Goal: Use online tool/utility: Utilize a website feature to perform a specific function

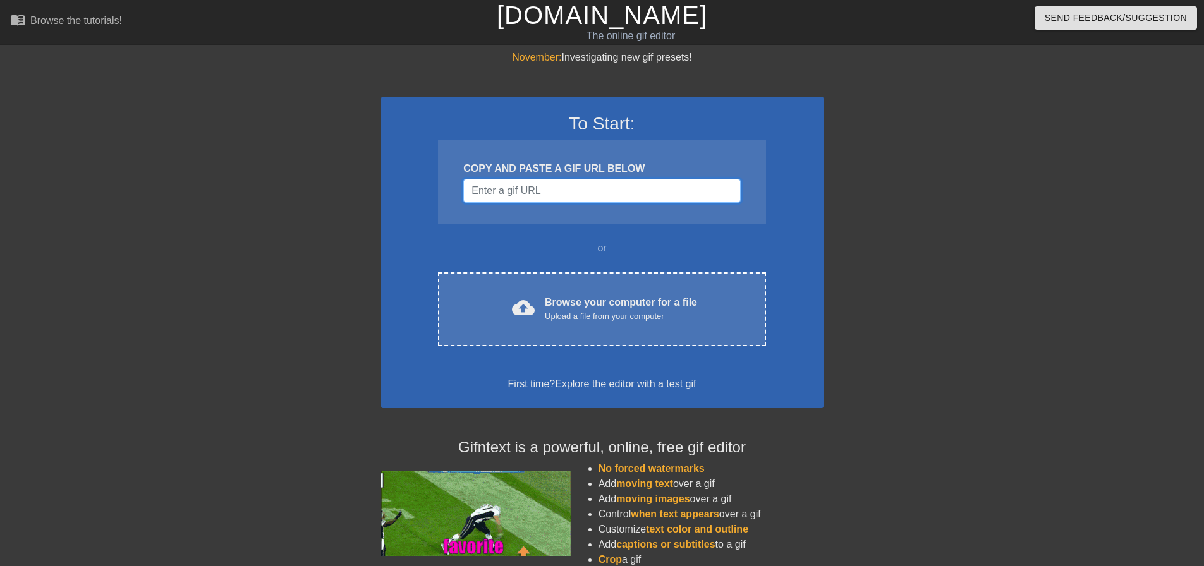
click at [553, 188] on input "Username" at bounding box center [601, 191] width 277 height 24
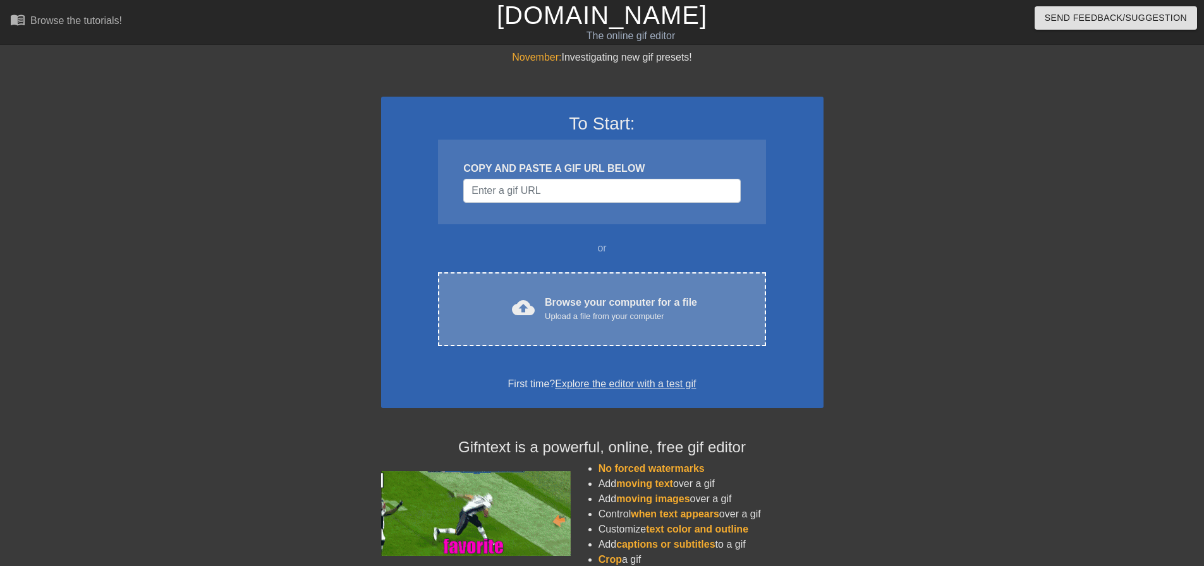
click at [586, 296] on div "Browse your computer for a file Upload a file from your computer" at bounding box center [621, 309] width 152 height 28
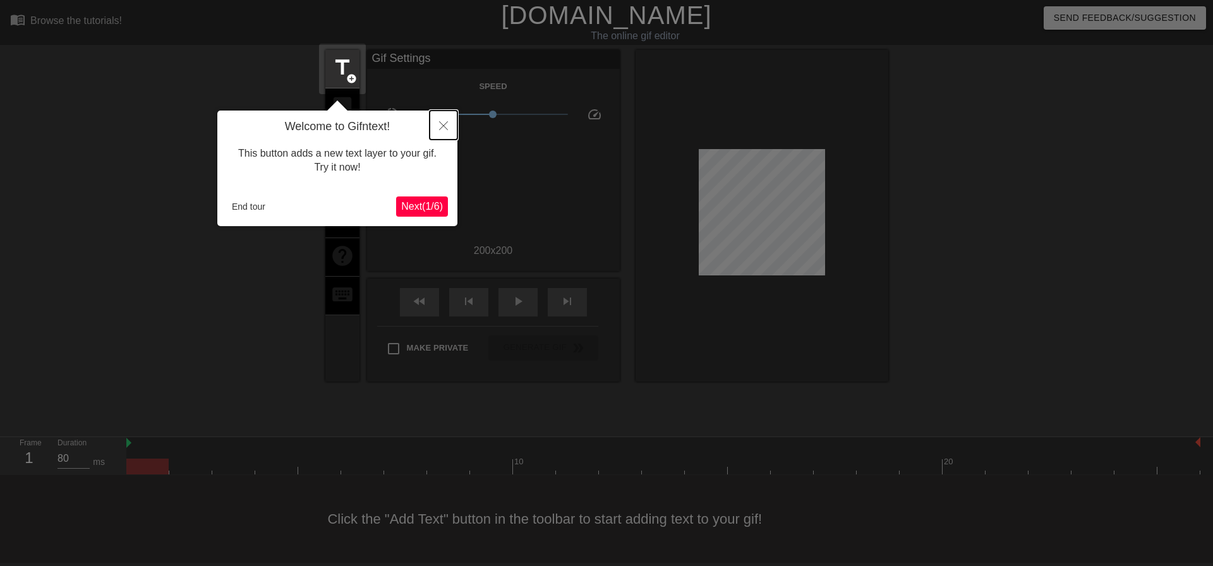
click at [444, 123] on icon "Close" at bounding box center [443, 125] width 9 height 9
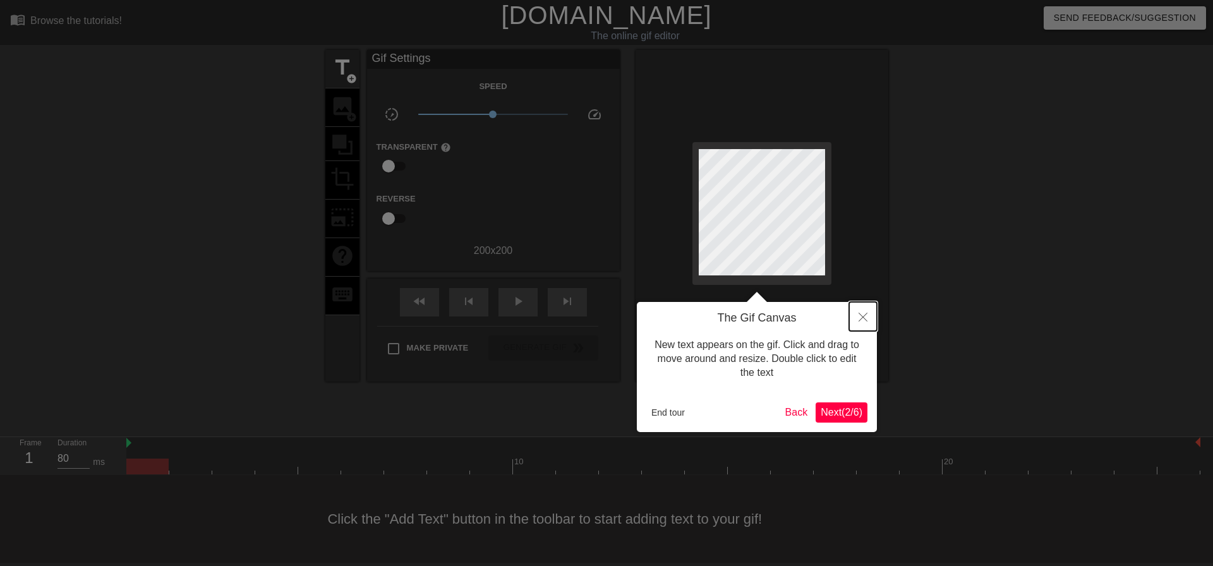
click at [852, 310] on button "Close" at bounding box center [863, 316] width 28 height 29
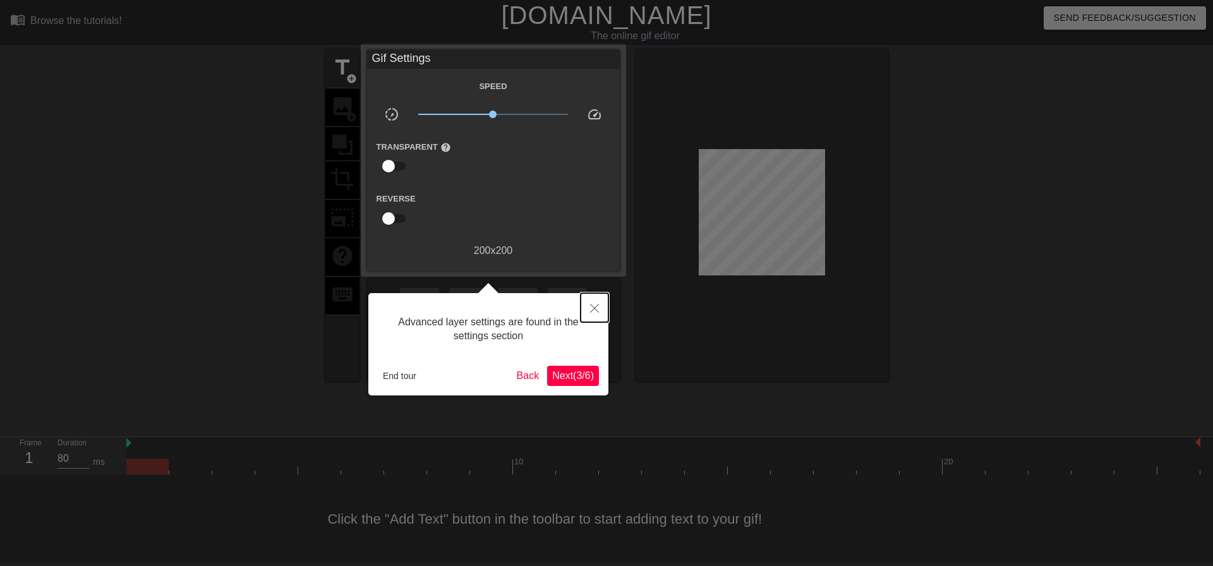
click at [593, 308] on icon "Close" at bounding box center [594, 308] width 9 height 9
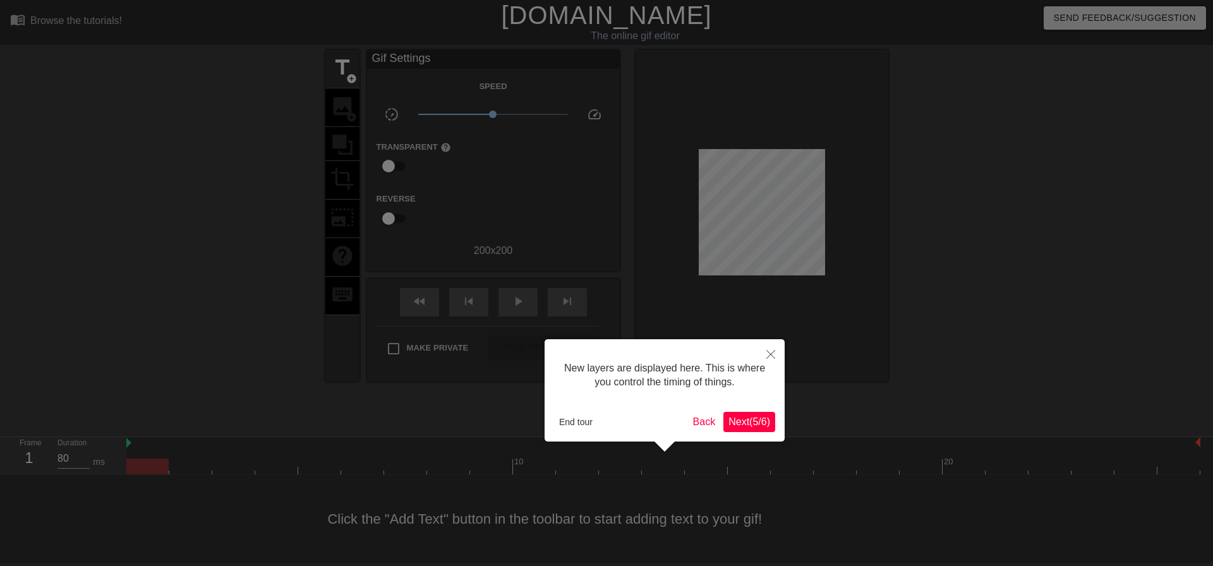
scroll to position [11, 0]
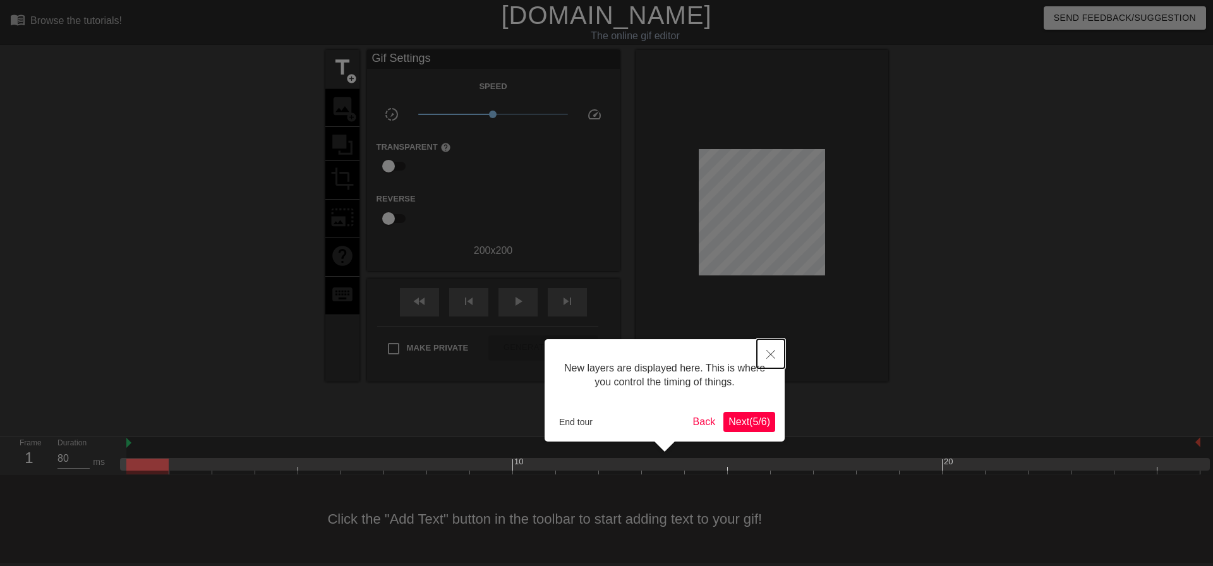
click at [770, 347] on button "Close" at bounding box center [771, 353] width 28 height 29
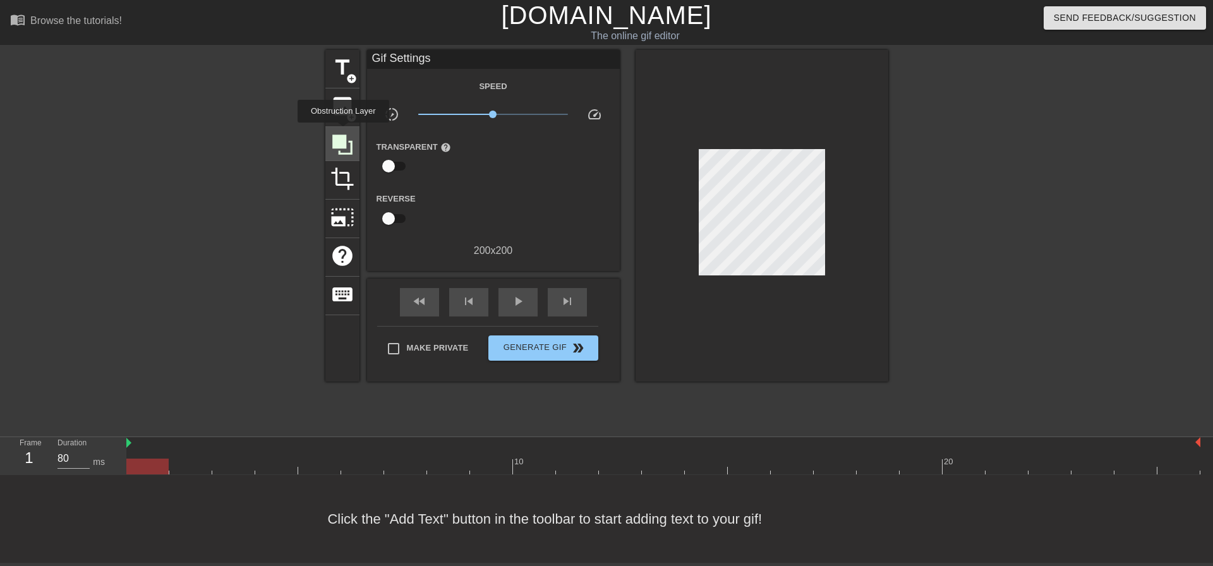
click at [343, 133] on icon at bounding box center [342, 145] width 24 height 24
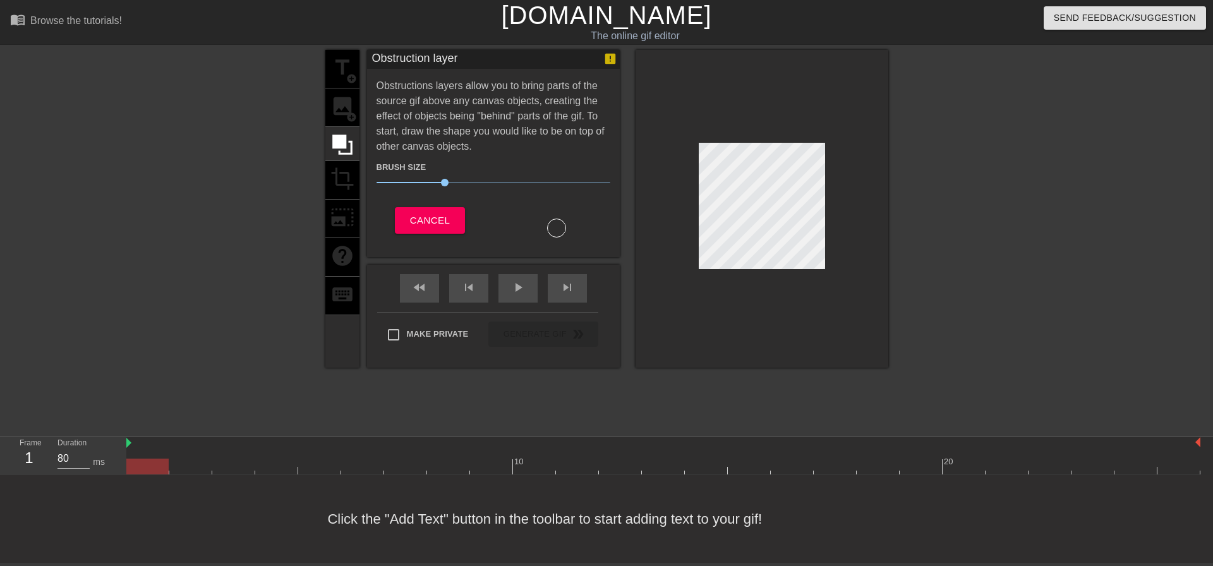
click at [340, 111] on div "title add_circle image add_circle crop photo_size_select_large help keyboard" at bounding box center [342, 209] width 34 height 318
click at [421, 221] on span "Cancel" at bounding box center [430, 220] width 40 height 16
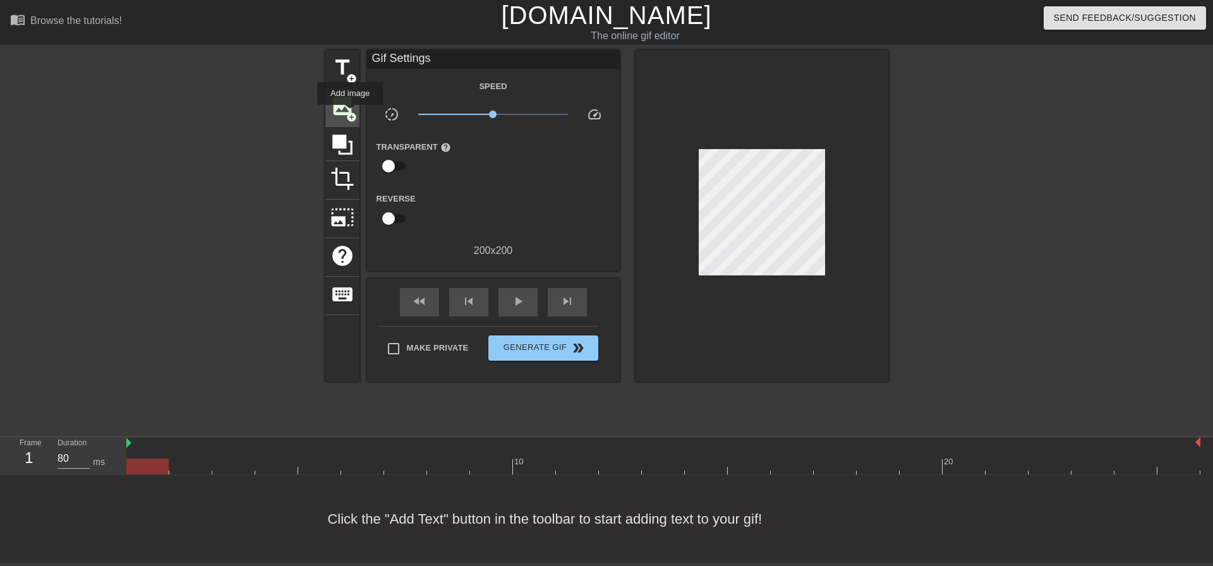
click at [350, 114] on span "add_circle" at bounding box center [351, 117] width 11 height 11
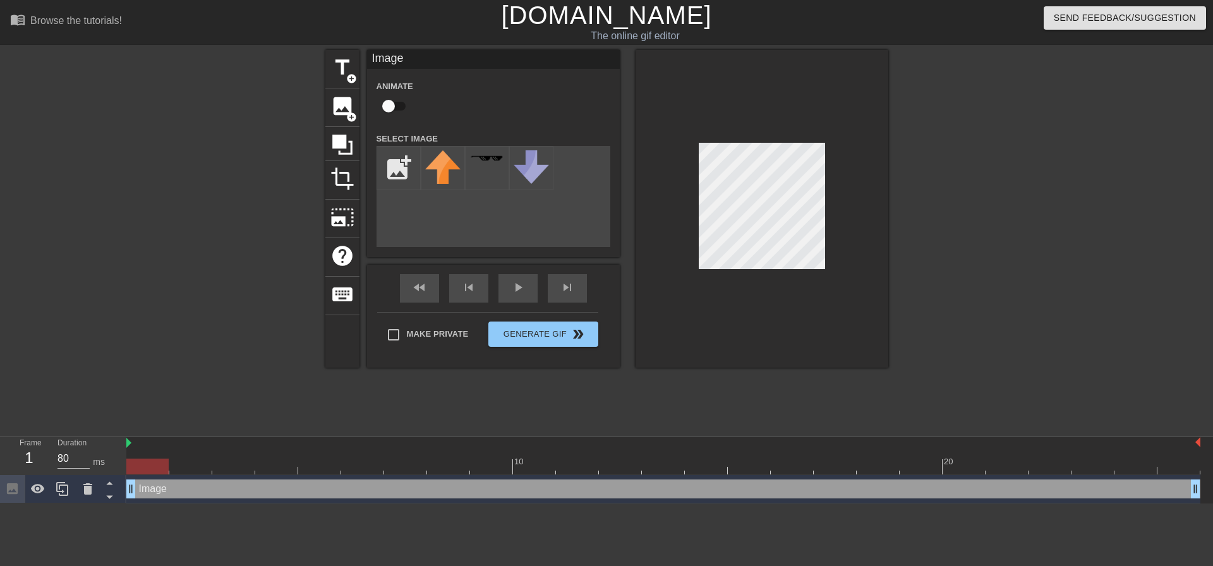
scroll to position [0, 0]
click at [409, 168] on input "file" at bounding box center [398, 168] width 43 height 43
click at [407, 164] on input "file" at bounding box center [398, 168] width 43 height 43
click at [450, 164] on img at bounding box center [442, 167] width 35 height 35
click at [478, 167] on img at bounding box center [486, 167] width 35 height 35
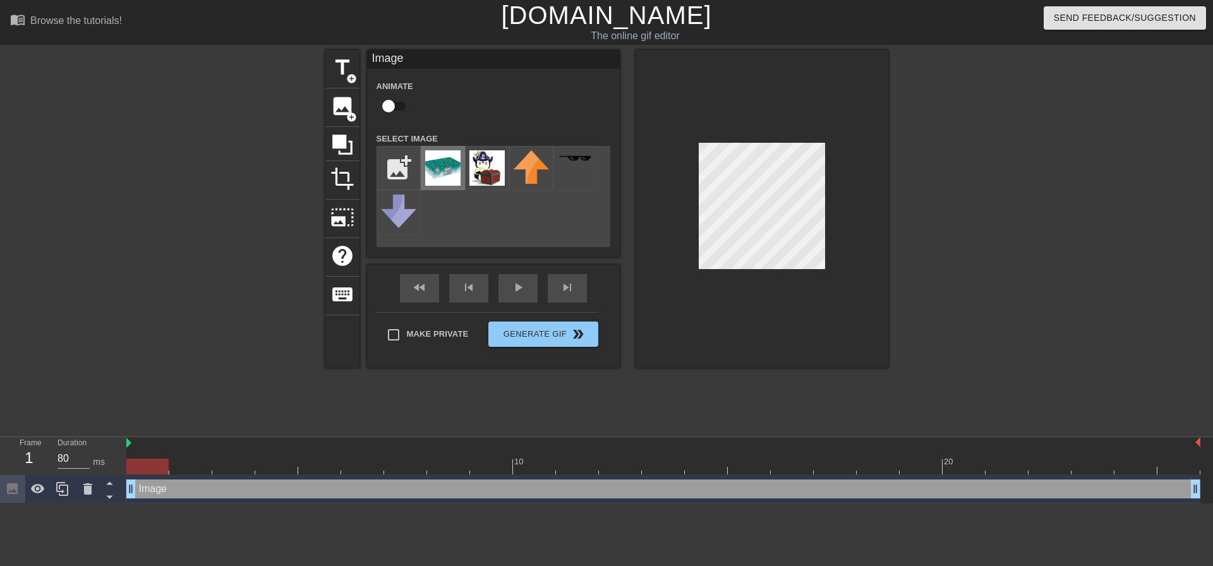
drag, startPoint x: 678, startPoint y: 208, endPoint x: 453, endPoint y: 171, distance: 228.1
click at [453, 171] on img at bounding box center [442, 167] width 35 height 35
click at [399, 164] on input "file" at bounding box center [398, 168] width 43 height 43
type input "C:\fakepath\1014309775-removebg-preview.png"
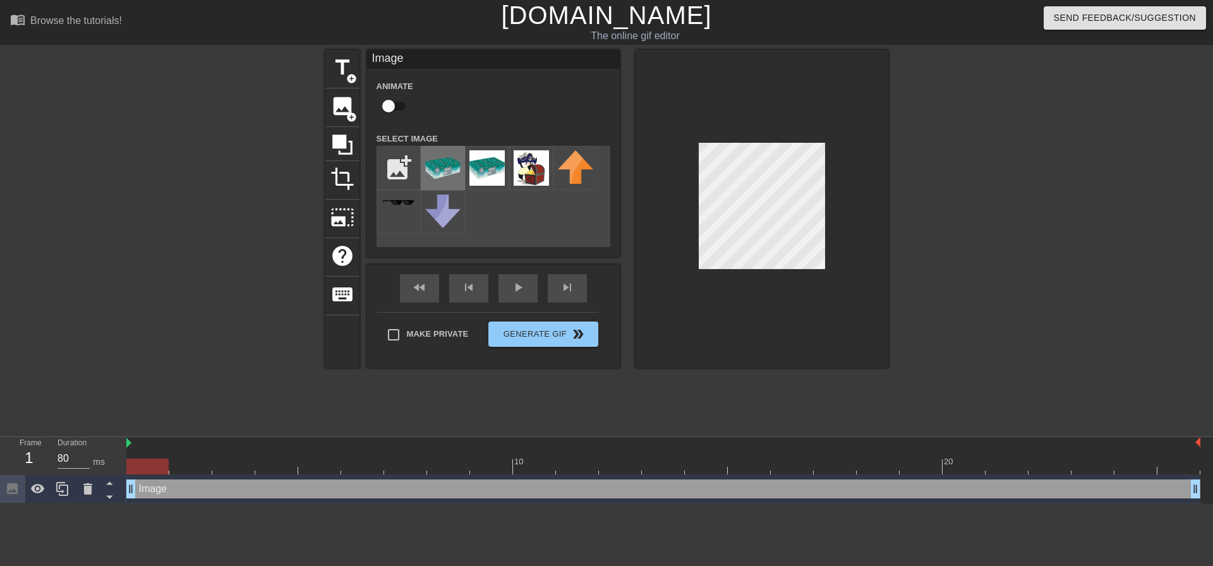
click at [450, 169] on img at bounding box center [442, 167] width 35 height 35
type input "40"
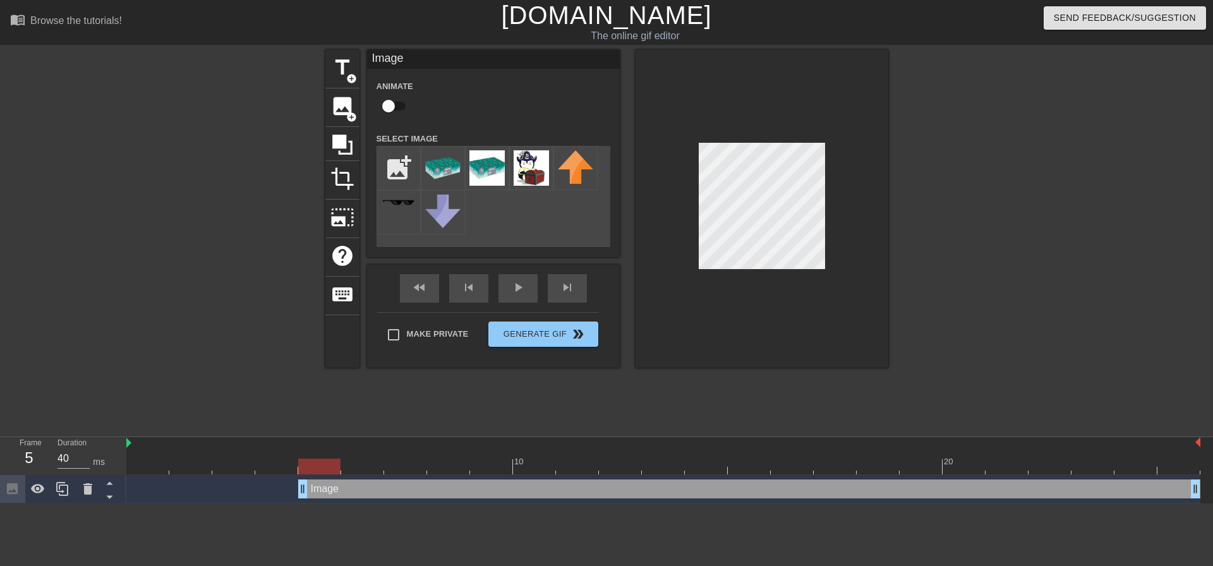
drag, startPoint x: 130, startPoint y: 488, endPoint x: 287, endPoint y: 502, distance: 157.9
click at [287, 502] on div "Image drag_handle drag_handle" at bounding box center [663, 489] width 1074 height 28
click at [349, 107] on span "image" at bounding box center [342, 106] width 24 height 24
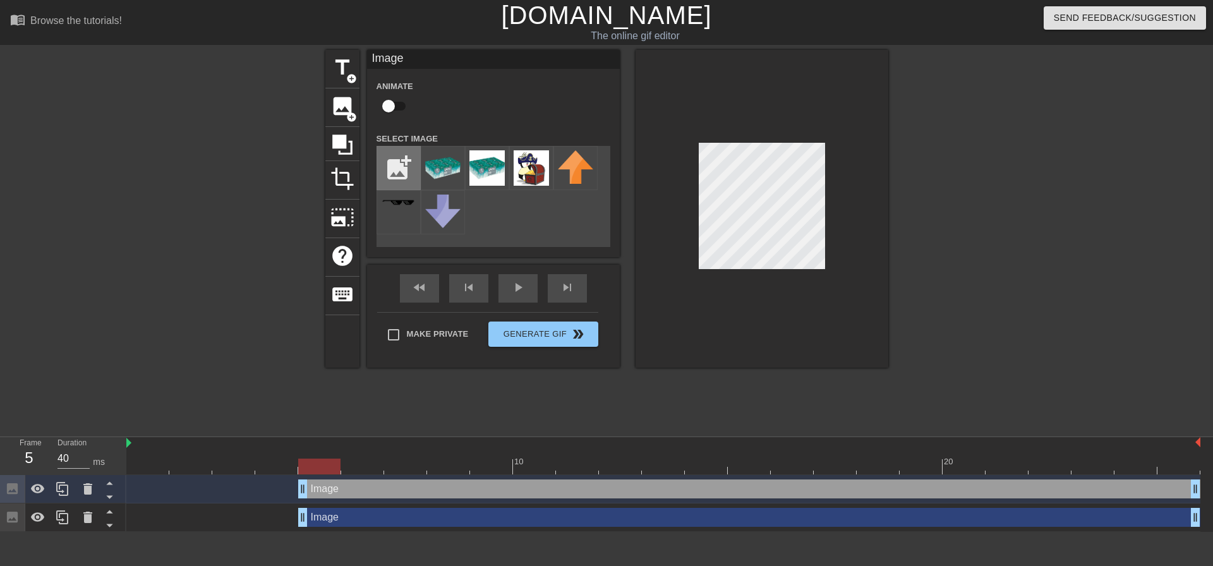
click at [401, 173] on input "file" at bounding box center [398, 168] width 43 height 43
type input "C:\fakepath\download-removebg-preview.png"
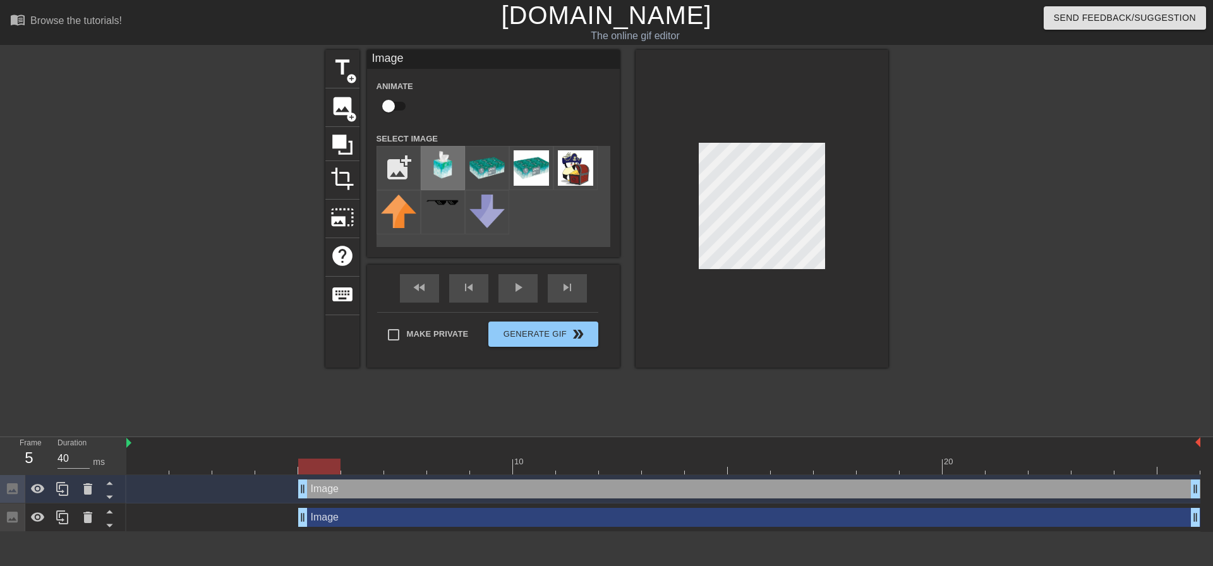
click at [447, 169] on img at bounding box center [442, 164] width 35 height 29
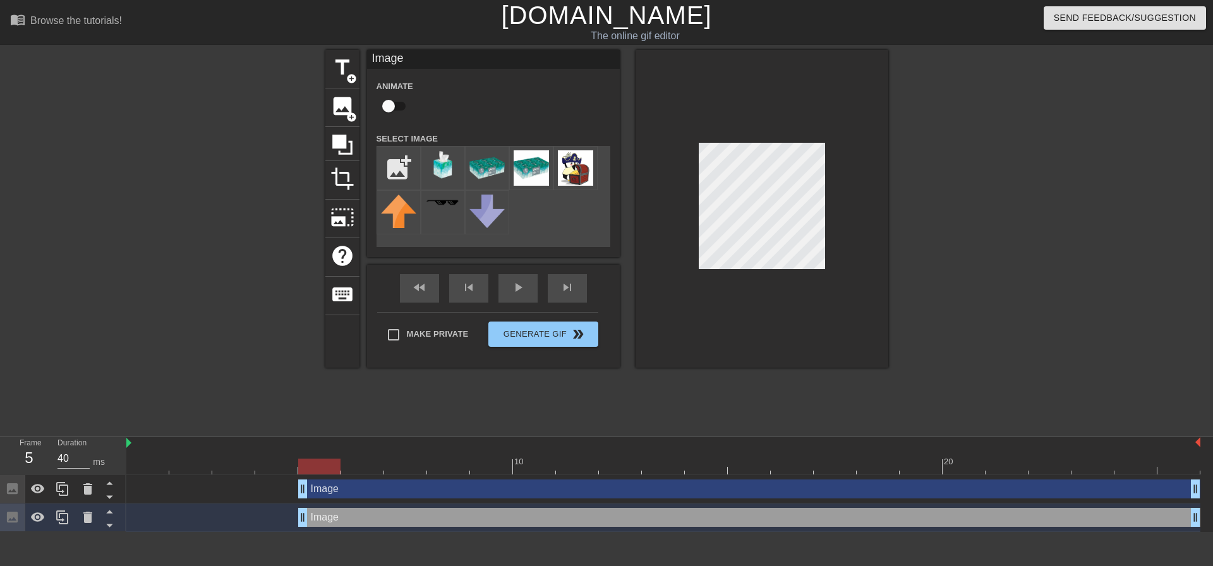
click at [569, 110] on div "title add_circle image add_circle crop photo_size_select_large help keyboard Im…" at bounding box center [606, 209] width 563 height 318
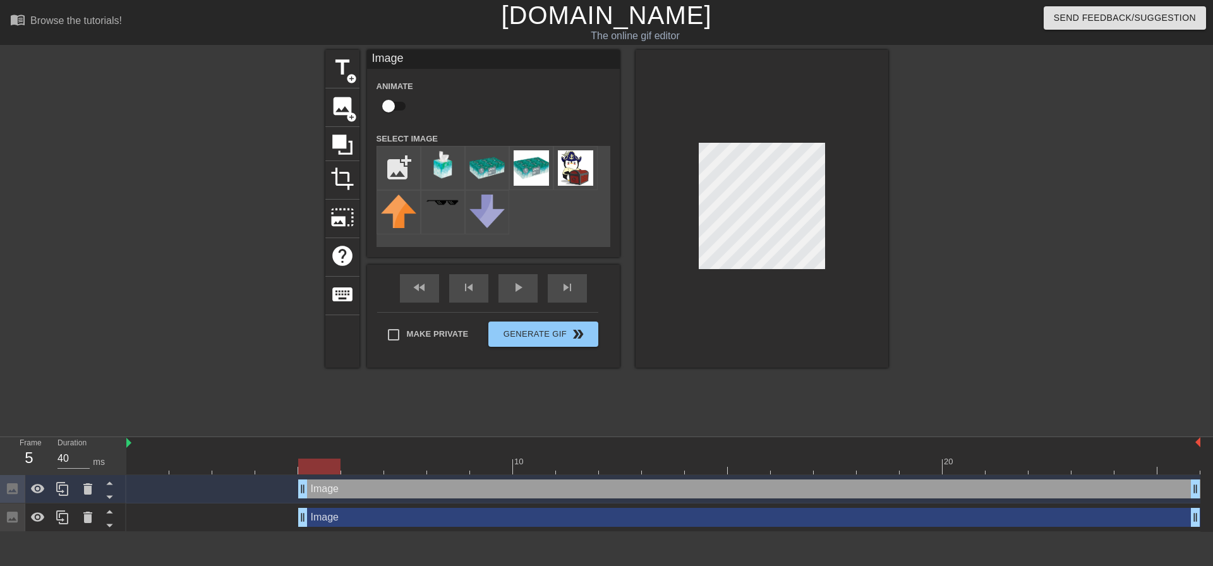
drag, startPoint x: 305, startPoint y: 489, endPoint x: 285, endPoint y: 488, distance: 19.6
click at [285, 488] on div "Image drag_handle drag_handle" at bounding box center [663, 489] width 1074 height 19
type input "40"
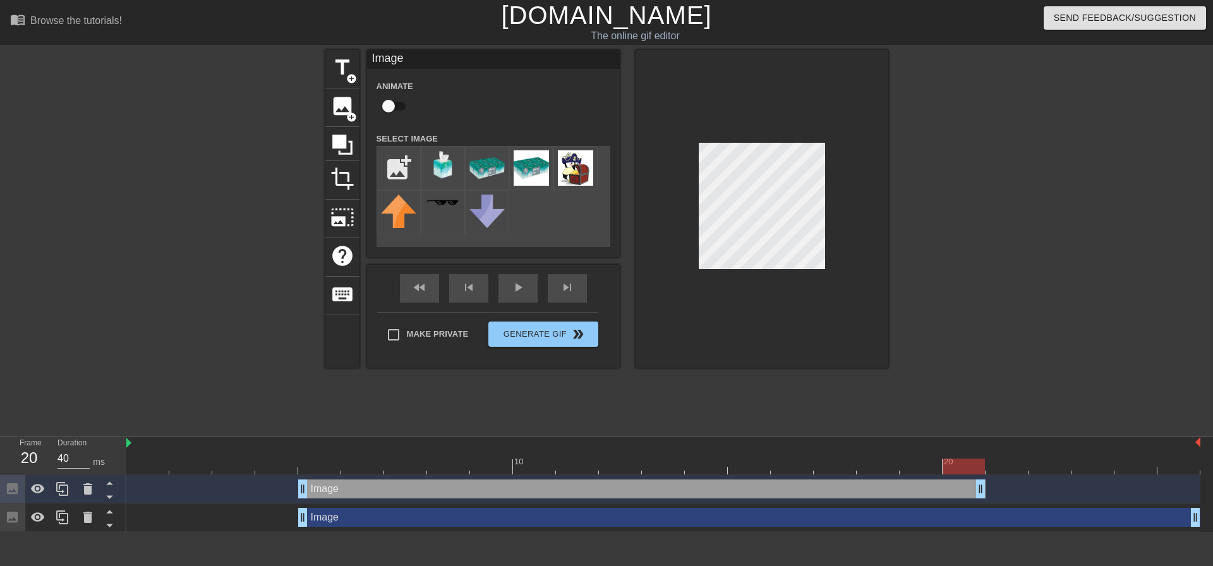
drag, startPoint x: 1193, startPoint y: 488, endPoint x: 994, endPoint y: 468, distance: 200.0
click at [994, 468] on div "10 20 Image drag_handle drag_handle Image drag_handle drag_handle" at bounding box center [669, 484] width 1087 height 95
click at [546, 332] on div "Make Private Generate Gif double_arrow" at bounding box center [487, 337] width 221 height 50
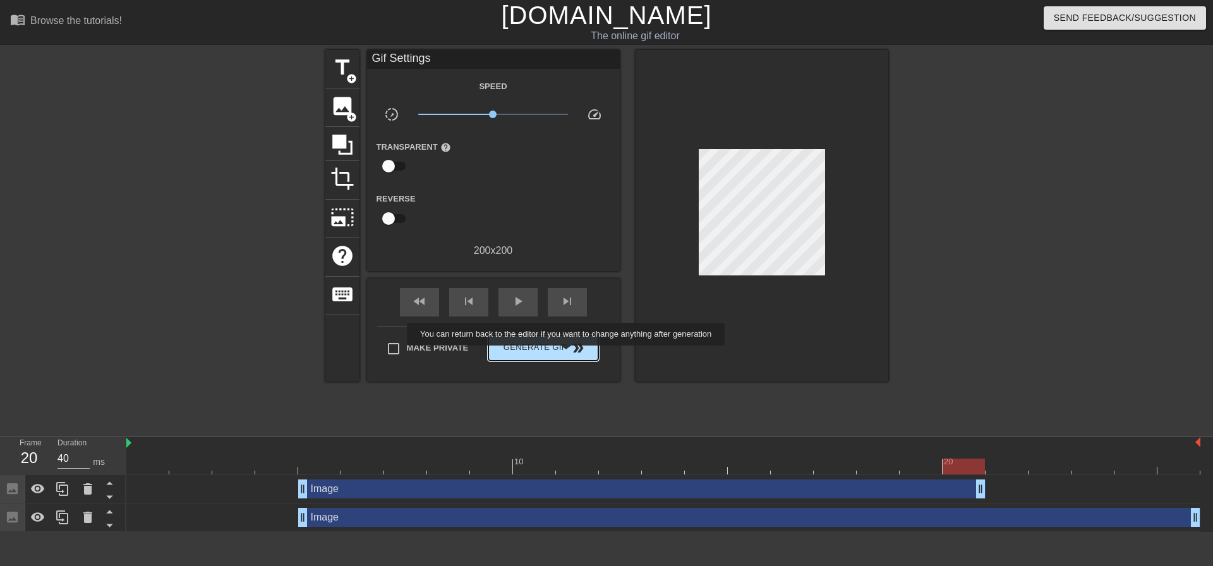
click at [567, 354] on button "Generate Gif double_arrow" at bounding box center [542, 347] width 109 height 25
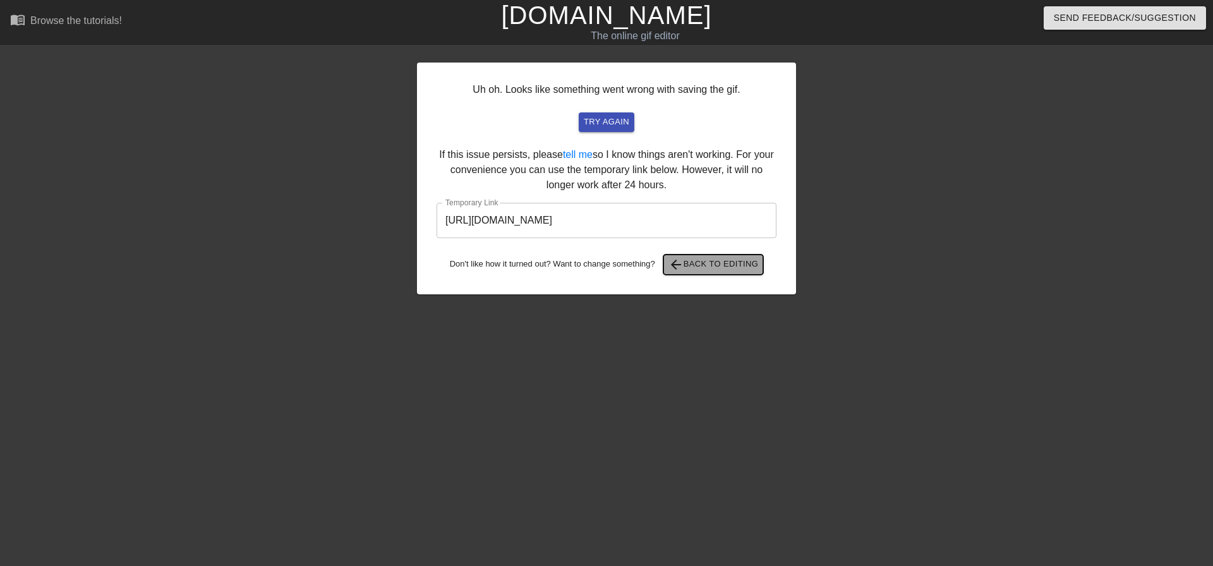
click at [696, 258] on span "arrow_back Back to Editing" at bounding box center [713, 264] width 90 height 15
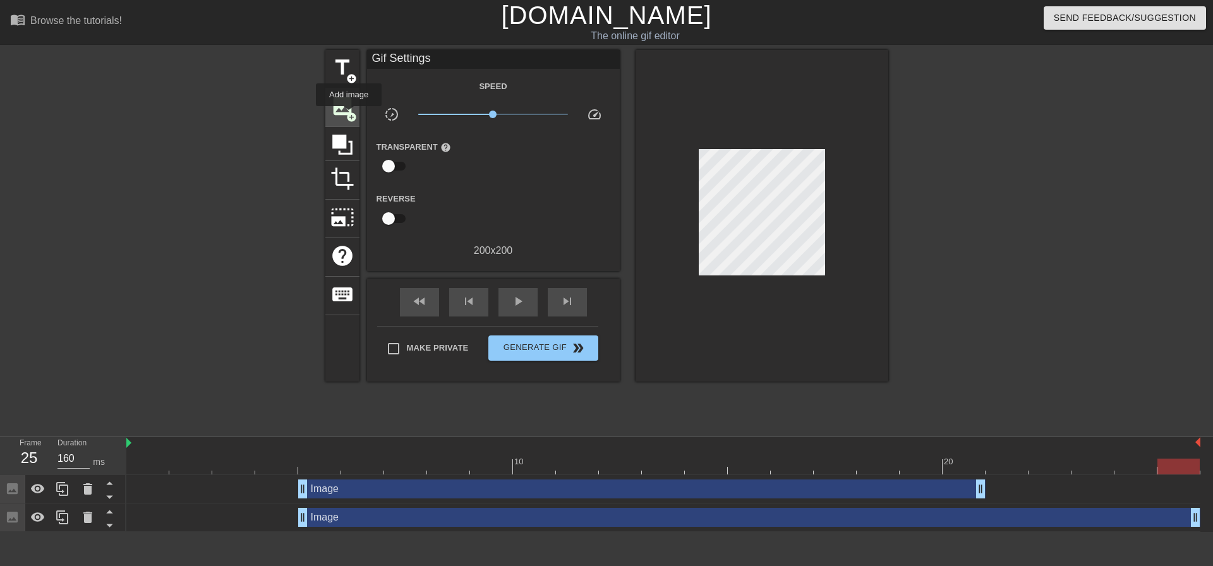
click at [349, 115] on span "add_circle" at bounding box center [351, 117] width 11 height 11
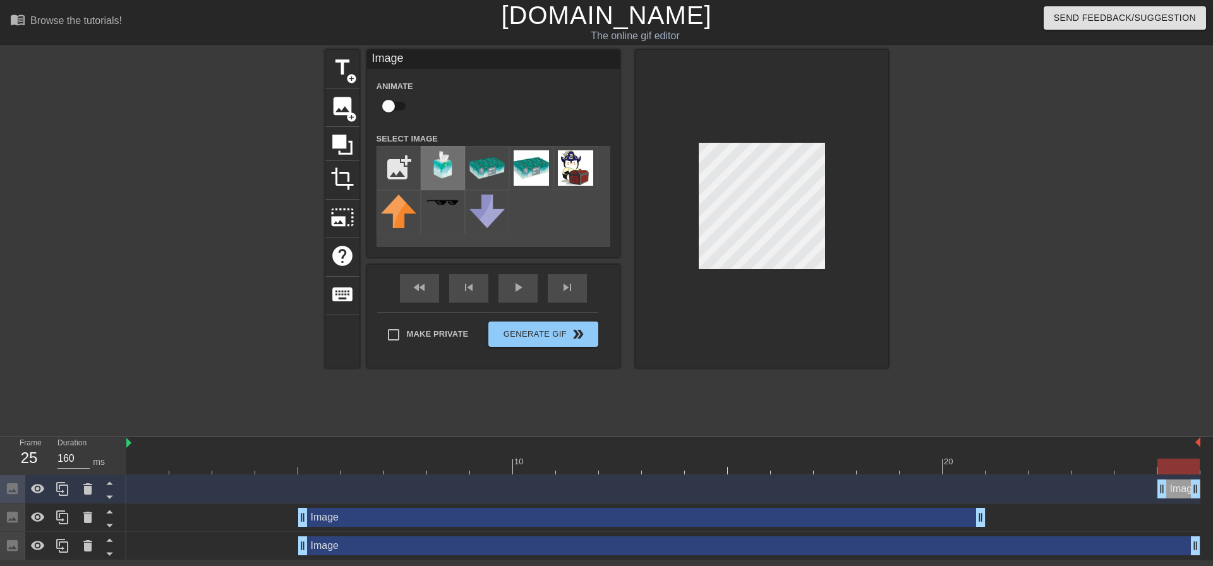
click at [455, 164] on img at bounding box center [442, 164] width 35 height 29
click at [975, 412] on div "title add_circle image add_circle crop photo_size_select_large help keyboard Im…" at bounding box center [606, 239] width 1213 height 379
type input "40"
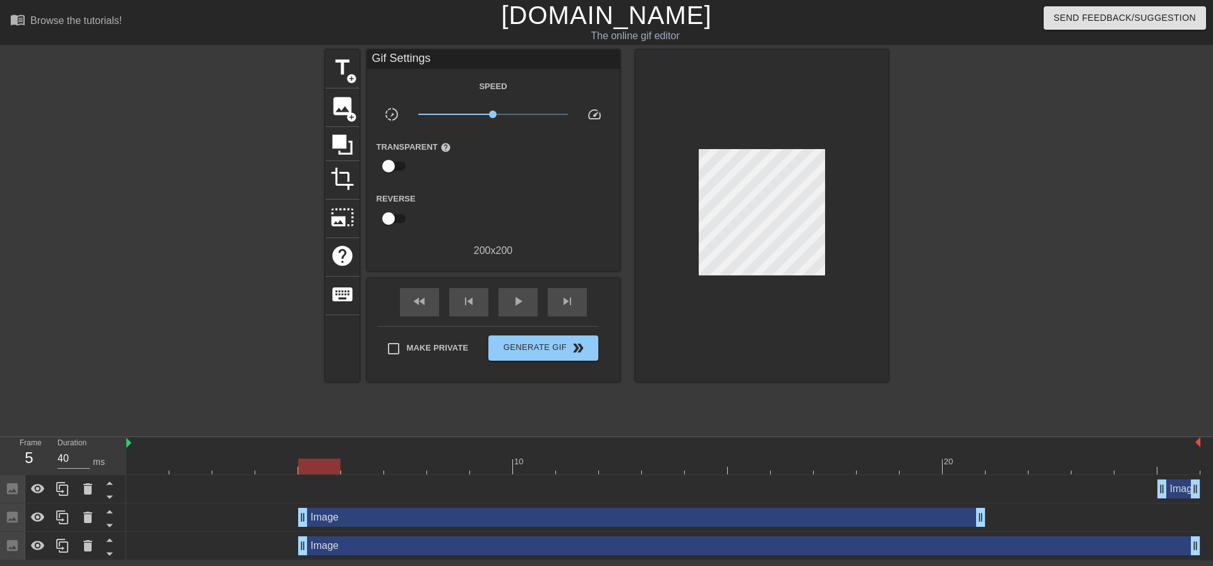
click at [903, 268] on div at bounding box center [998, 239] width 190 height 379
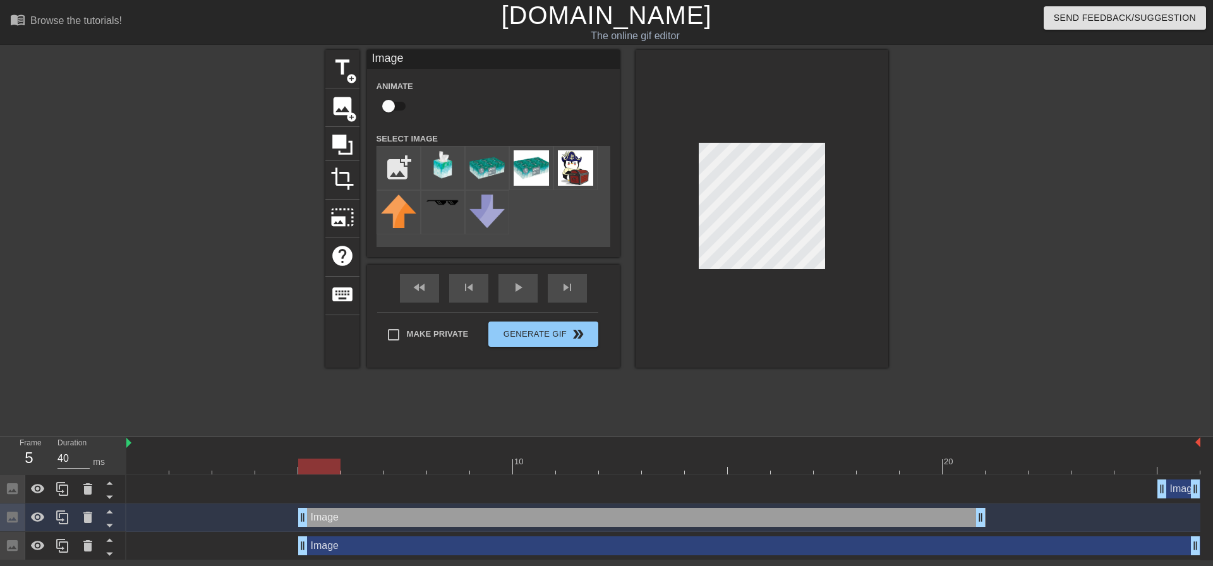
click at [981, 257] on div at bounding box center [998, 239] width 190 height 379
click at [967, 220] on div at bounding box center [998, 239] width 190 height 379
click at [974, 219] on div at bounding box center [998, 239] width 190 height 379
click at [962, 208] on div at bounding box center [998, 239] width 190 height 379
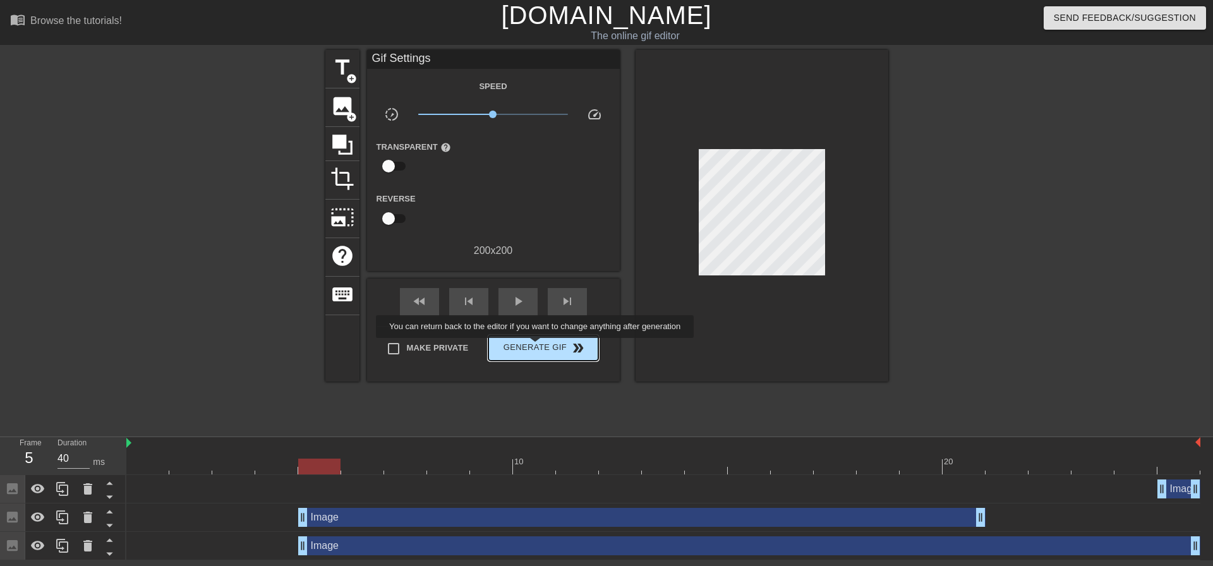
click at [536, 347] on span "Generate Gif double_arrow" at bounding box center [542, 348] width 99 height 15
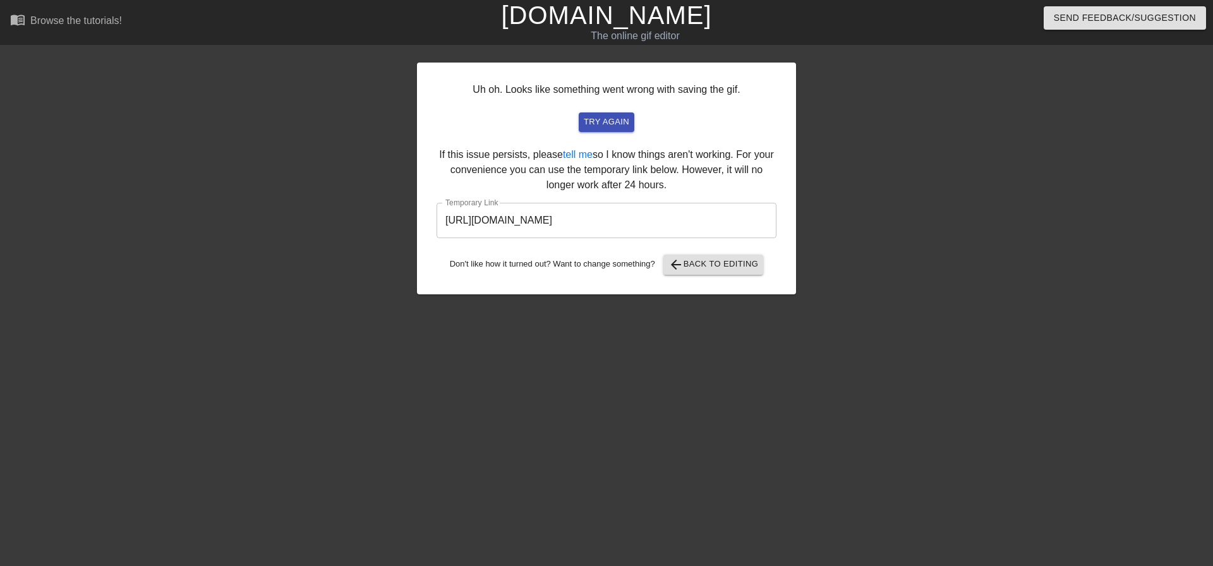
click at [607, 220] on input "[URL][DOMAIN_NAME]" at bounding box center [607, 220] width 340 height 35
